Goal: Task Accomplishment & Management: Use online tool/utility

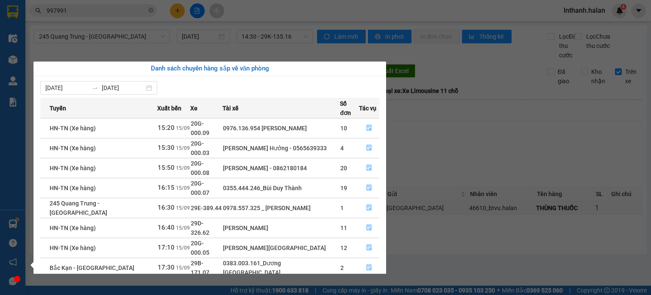
drag, startPoint x: 506, startPoint y: 125, endPoint x: 280, endPoint y: 165, distance: 229.0
click at [503, 125] on section "Kết quả tìm kiếm ( 1118 ) Bộ lọc Thuộc VP này [PERSON_NAME] thái Món hàng Thu h…" at bounding box center [325, 147] width 651 height 295
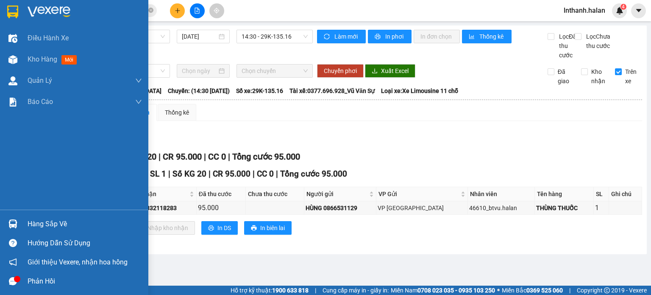
click at [32, 220] on div "Hàng sắp về" at bounding box center [85, 223] width 114 height 13
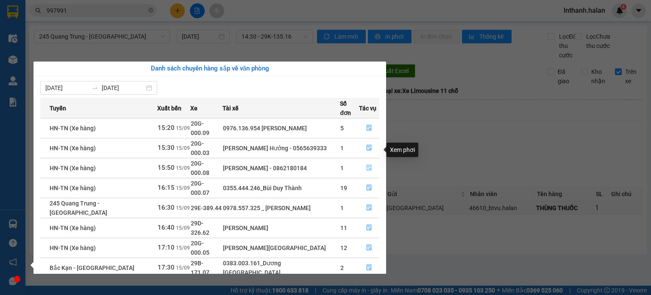
drag, startPoint x: 366, startPoint y: 149, endPoint x: 371, endPoint y: 149, distance: 5.5
click at [367, 165] on icon "file-done" at bounding box center [369, 168] width 5 height 6
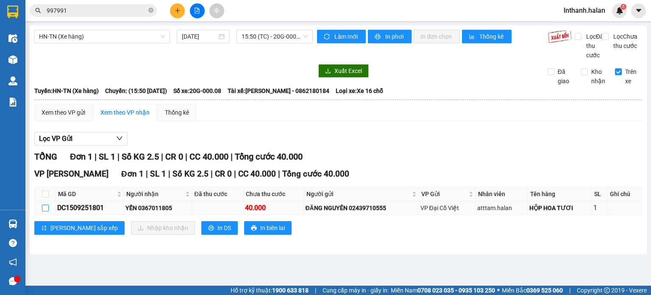
click at [42, 211] on input "checkbox" at bounding box center [45, 207] width 7 height 7
checkbox input "true"
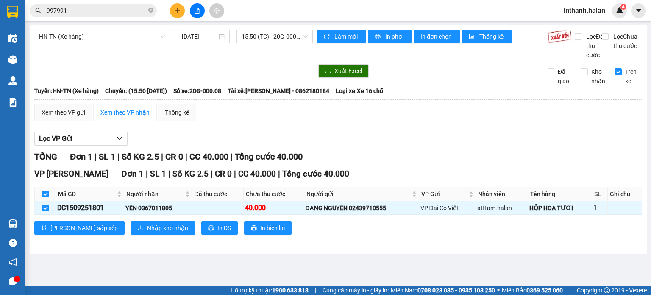
click at [124, 228] on div "VP [PERSON_NAME] Đơn 1 | SL 1 | Số KG 2.5 | CR 0 | CC 40.000 | Tổng cước 40.000…" at bounding box center [338, 203] width 608 height 73
click at [147, 232] on span "Nhập kho nhận" at bounding box center [167, 227] width 41 height 9
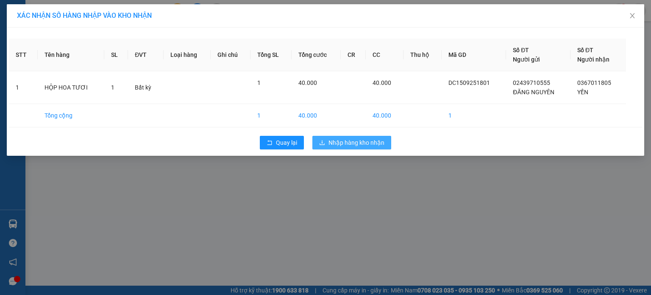
click at [346, 142] on span "Nhập hàng kho nhận" at bounding box center [356, 142] width 56 height 9
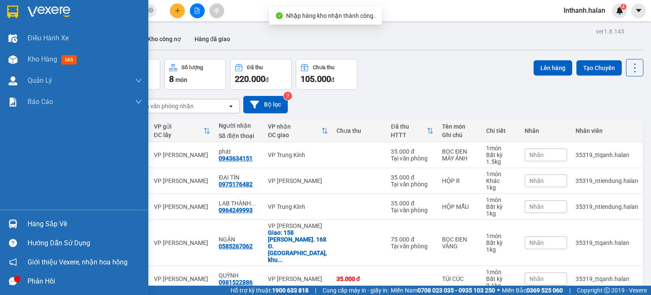
click at [33, 223] on div "Hàng sắp về" at bounding box center [85, 223] width 114 height 13
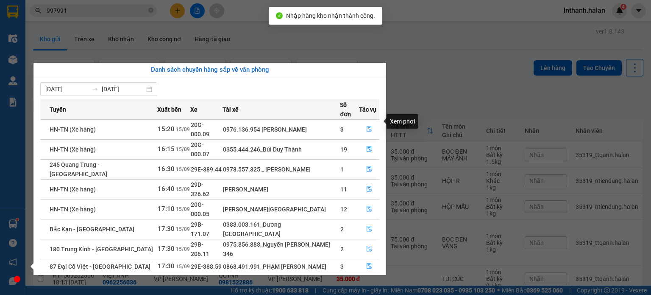
click at [369, 126] on icon "file-done" at bounding box center [369, 129] width 6 height 6
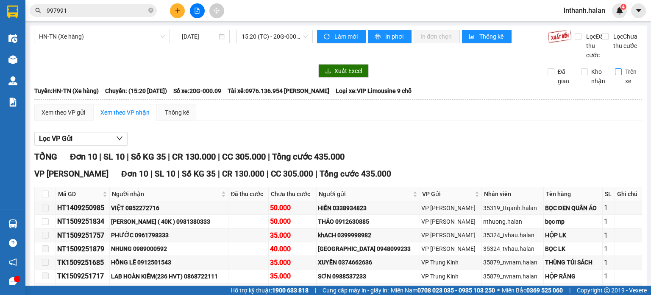
click at [615, 75] on input "Trên xe" at bounding box center [618, 71] width 7 height 7
checkbox input "true"
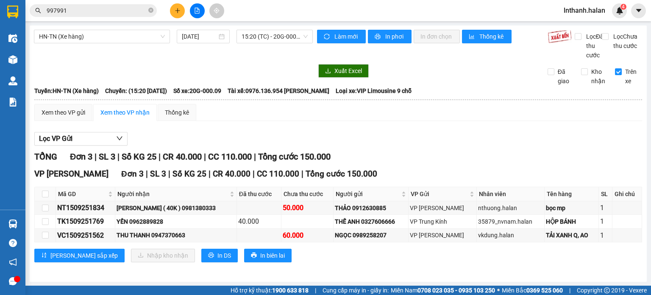
click at [341, 22] on main "HN-[GEOGRAPHIC_DATA] (Xe hàng) [DATE] 15:20 (TC) - 20G-000.09 Làm mới In phơi I…" at bounding box center [325, 142] width 651 height 285
click at [341, 31] on button "Làm mới" at bounding box center [341, 37] width 49 height 14
click at [342, 33] on span "Làm mới" at bounding box center [346, 36] width 25 height 9
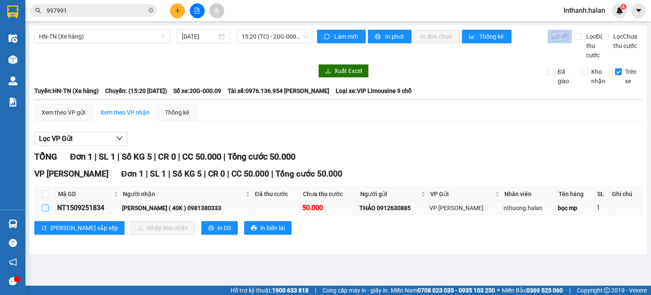
click at [44, 211] on input "checkbox" at bounding box center [45, 207] width 7 height 7
checkbox input "true"
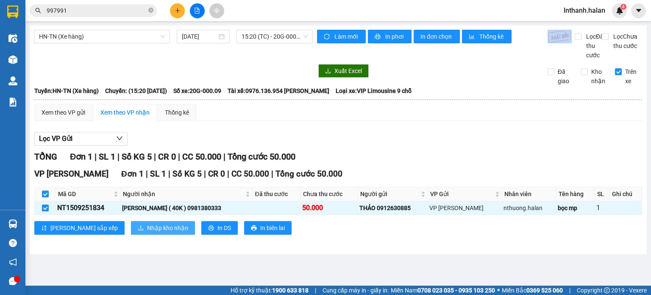
click at [147, 232] on span "Nhập kho nhận" at bounding box center [167, 227] width 41 height 9
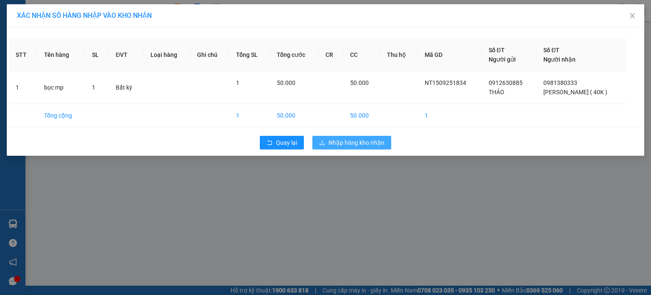
click at [331, 144] on span "Nhập hàng kho nhận" at bounding box center [356, 142] width 56 height 9
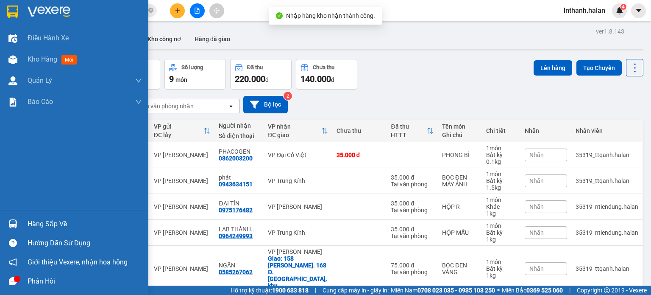
click at [31, 222] on div "Hàng sắp về" at bounding box center [85, 223] width 114 height 13
